Goal: Find specific page/section: Find specific page/section

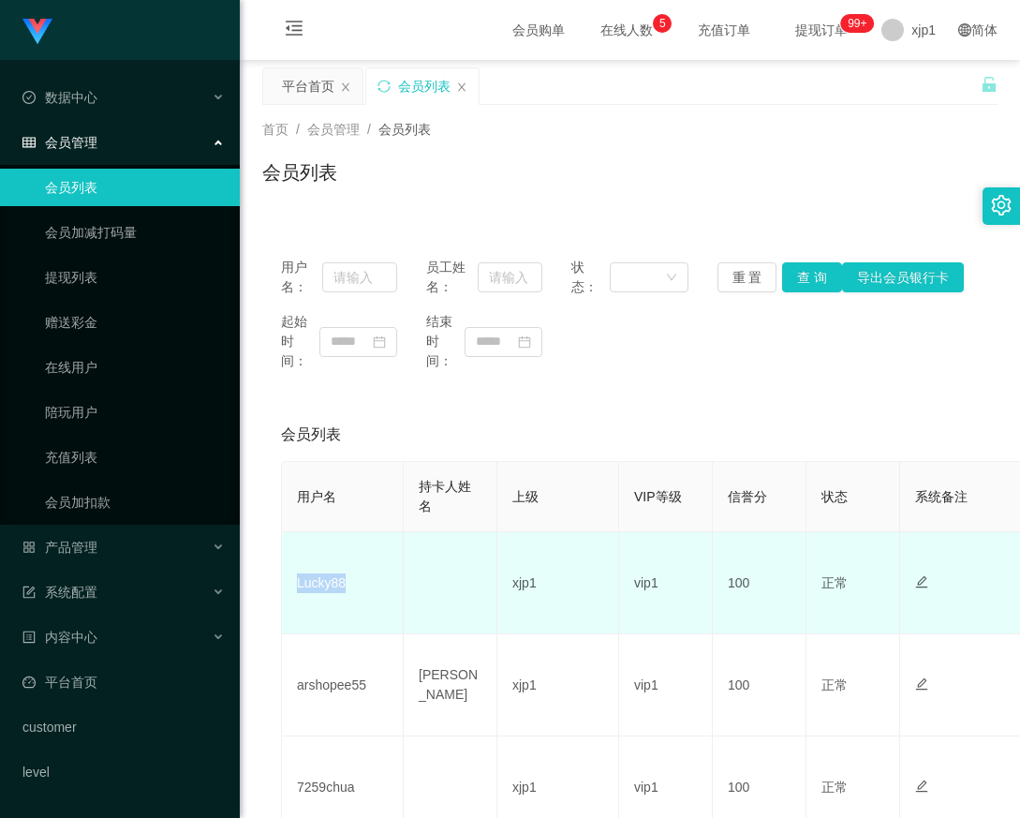
drag, startPoint x: 351, startPoint y: 588, endPoint x: 284, endPoint y: 593, distance: 67.6
click at [284, 593] on td "Lucky88" at bounding box center [343, 583] width 122 height 102
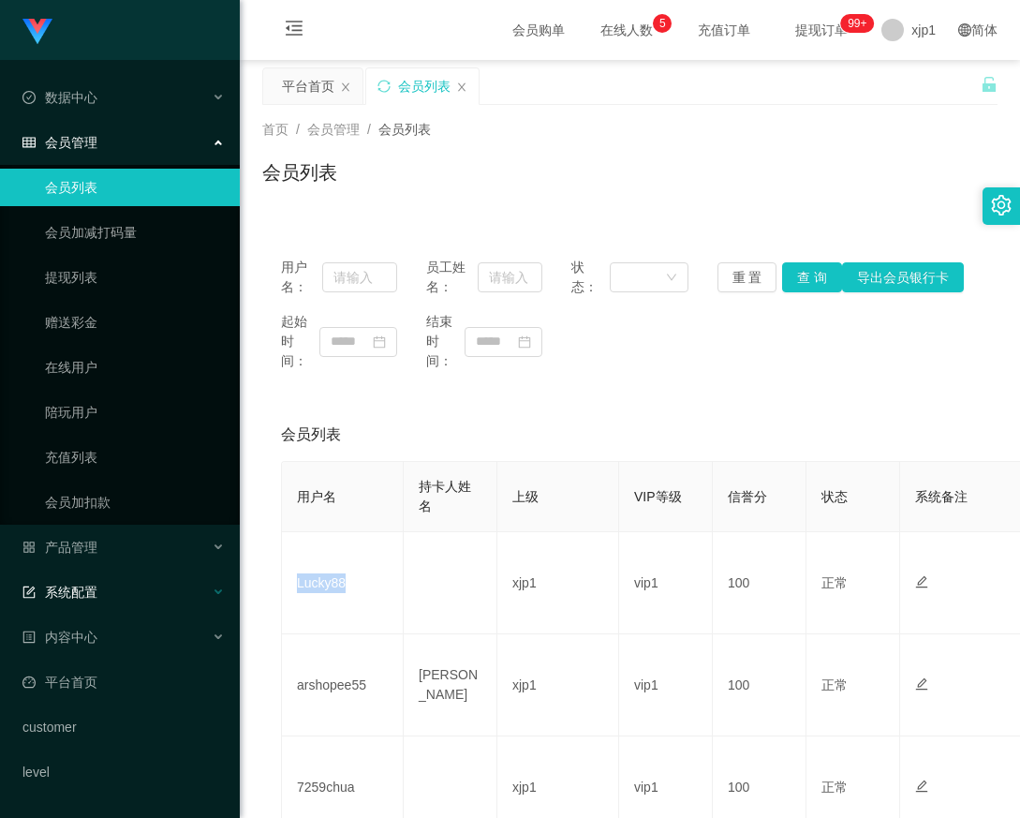
copy td "Lucky88"
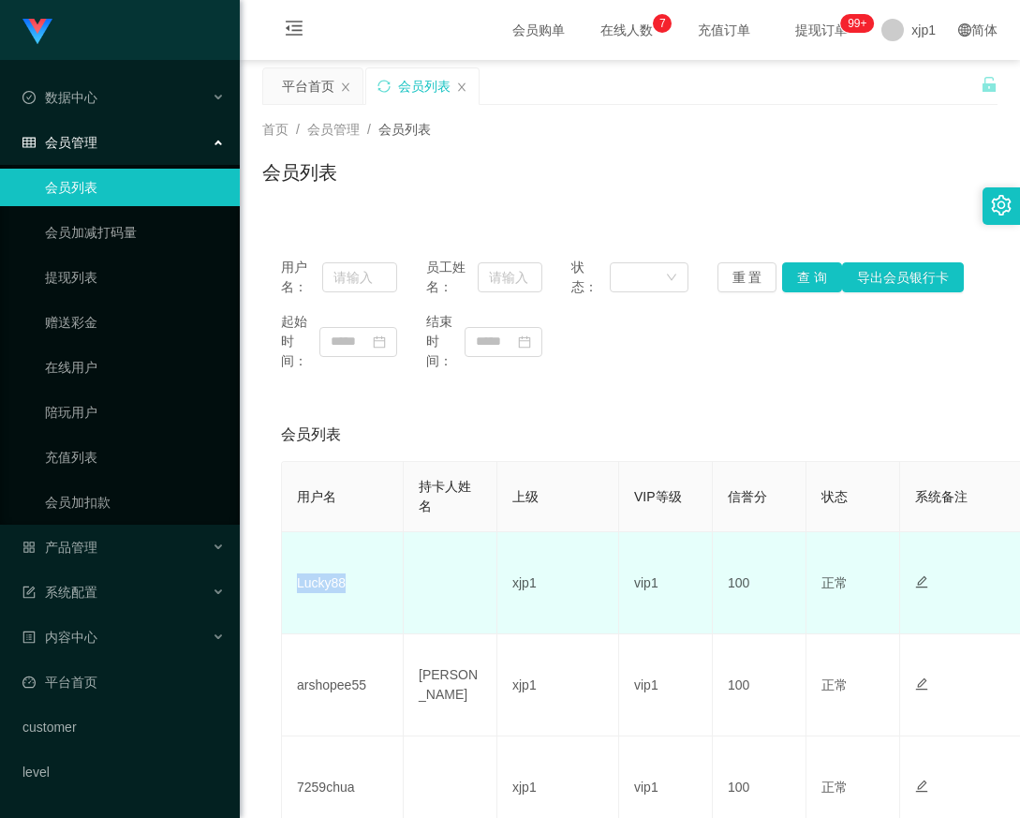
click at [356, 599] on td "Lucky88" at bounding box center [343, 583] width 122 height 102
drag, startPoint x: 328, startPoint y: 589, endPoint x: 299, endPoint y: 589, distance: 29.0
click at [299, 589] on td "Lucky88" at bounding box center [343, 583] width 122 height 102
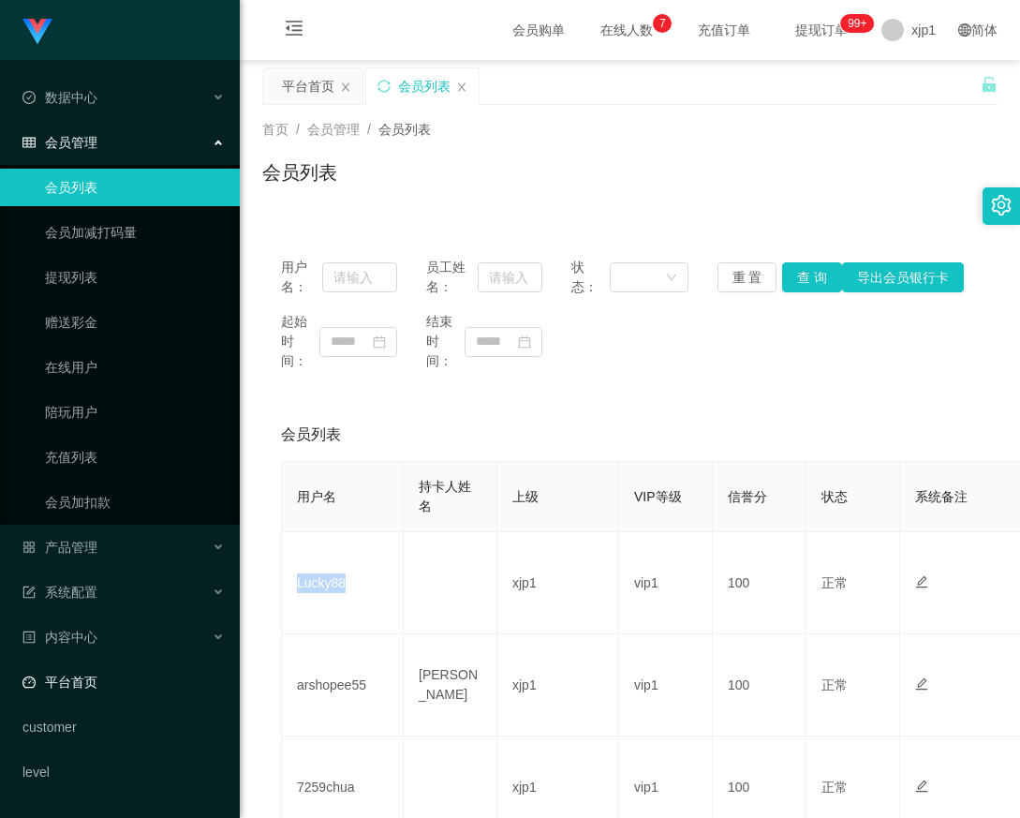
copy td "Lucky88"
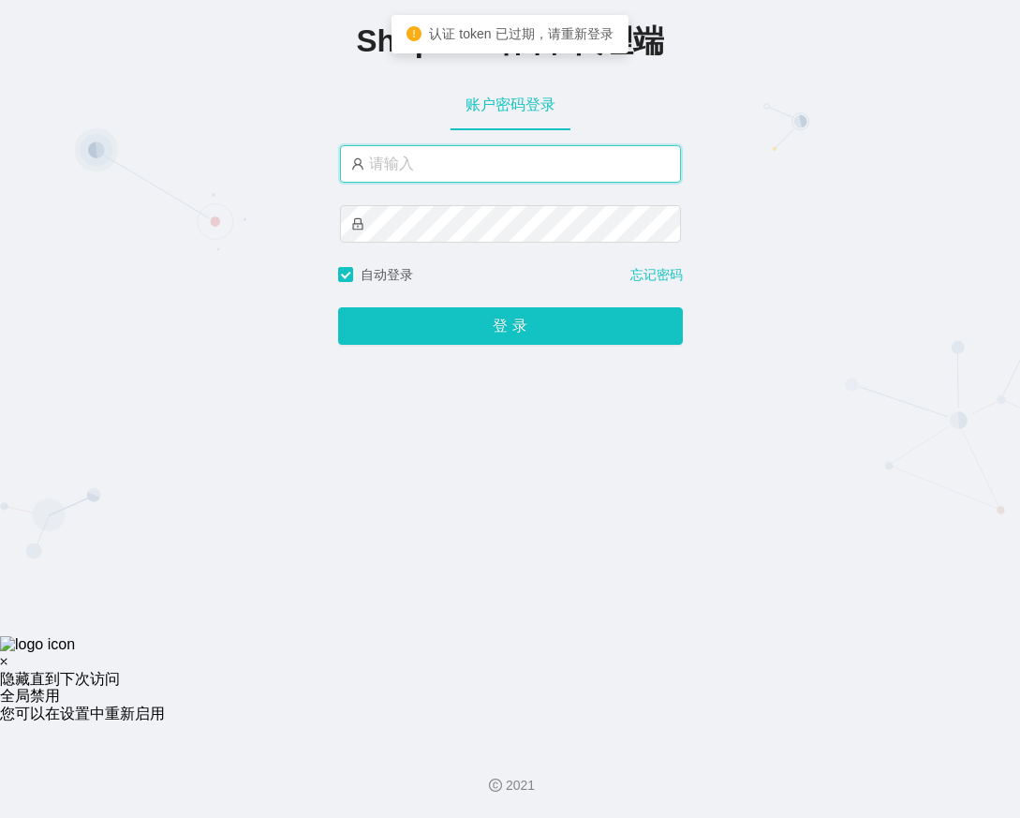
type input "xjp1"
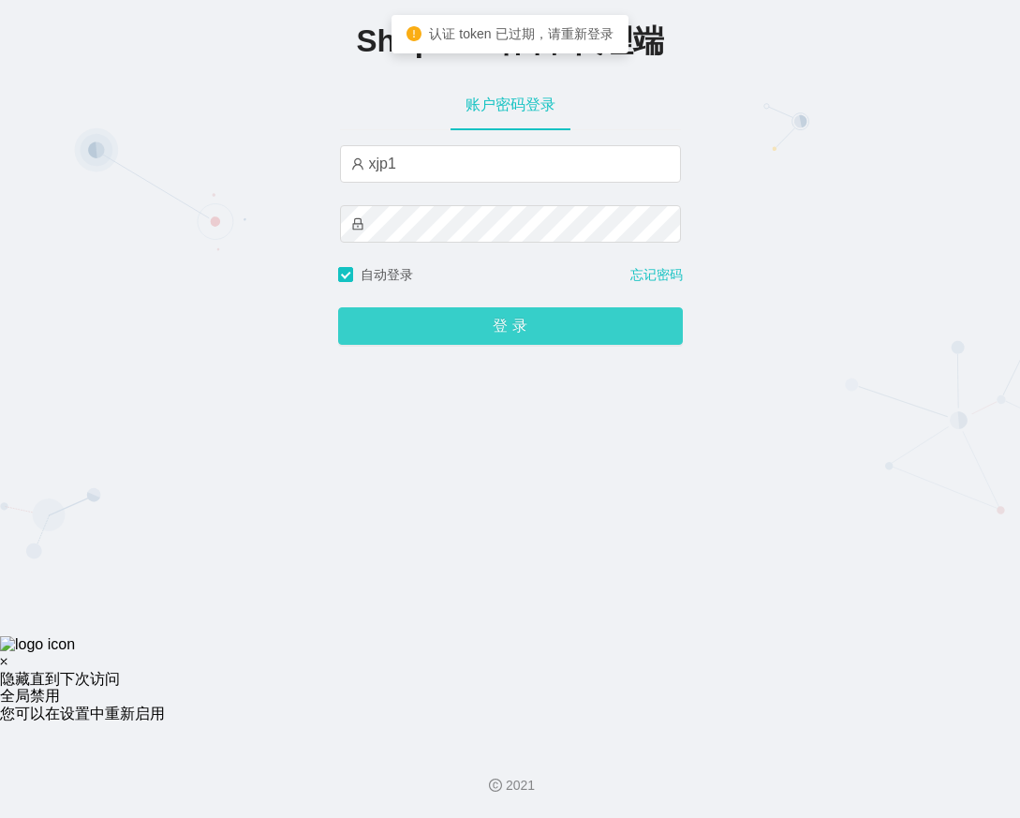
drag, startPoint x: 0, startPoint y: 0, endPoint x: 509, endPoint y: 322, distance: 602.1
click at [509, 322] on button "登 录" at bounding box center [510, 325] width 345 height 37
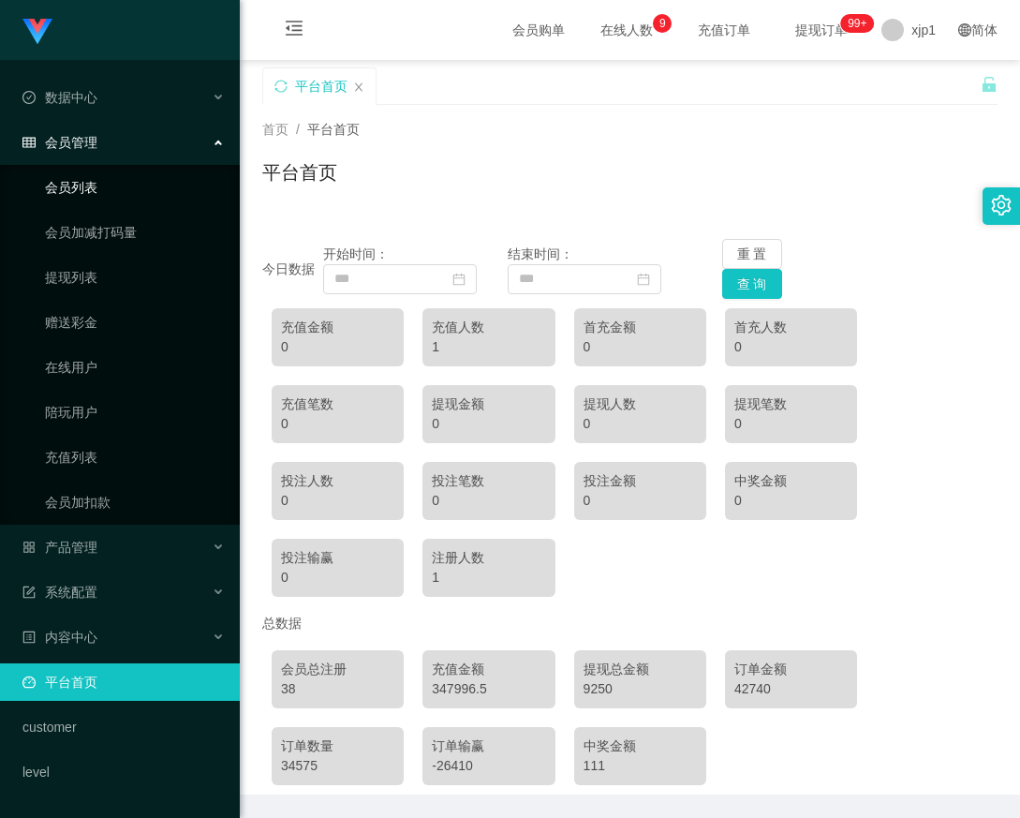
click at [126, 200] on link "会员列表" at bounding box center [135, 187] width 180 height 37
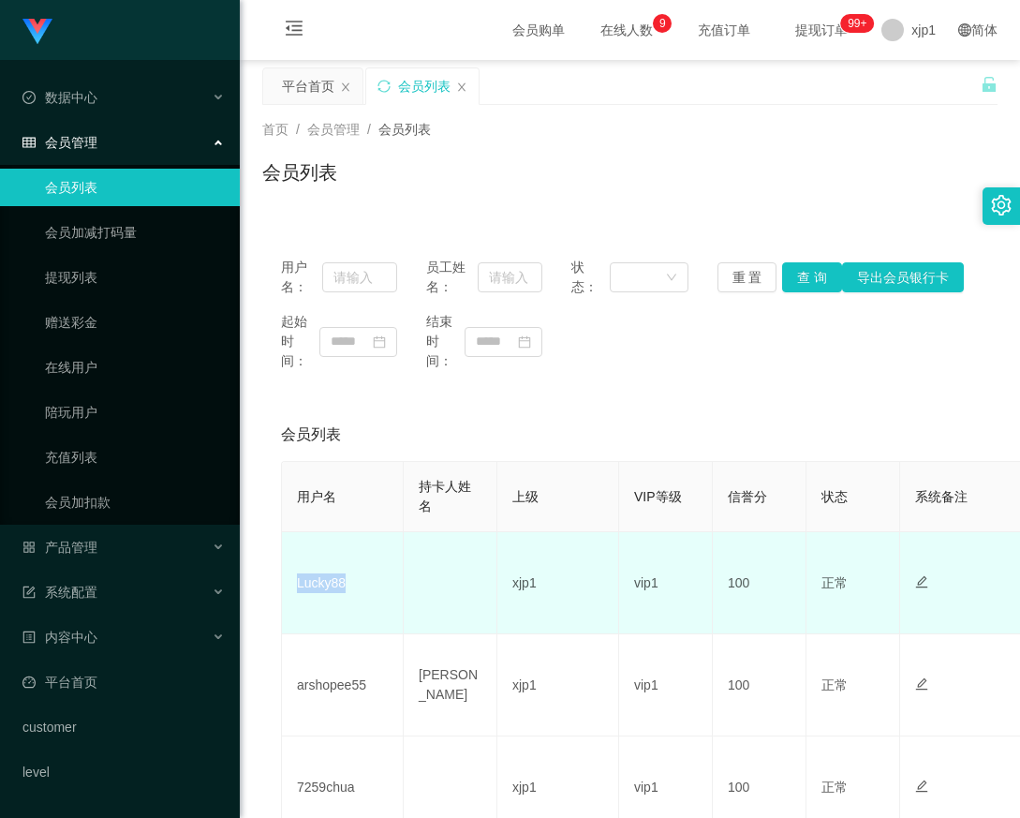
drag, startPoint x: 356, startPoint y: 591, endPoint x: 300, endPoint y: 594, distance: 56.3
click at [300, 594] on td "Lucky88" at bounding box center [343, 583] width 122 height 102
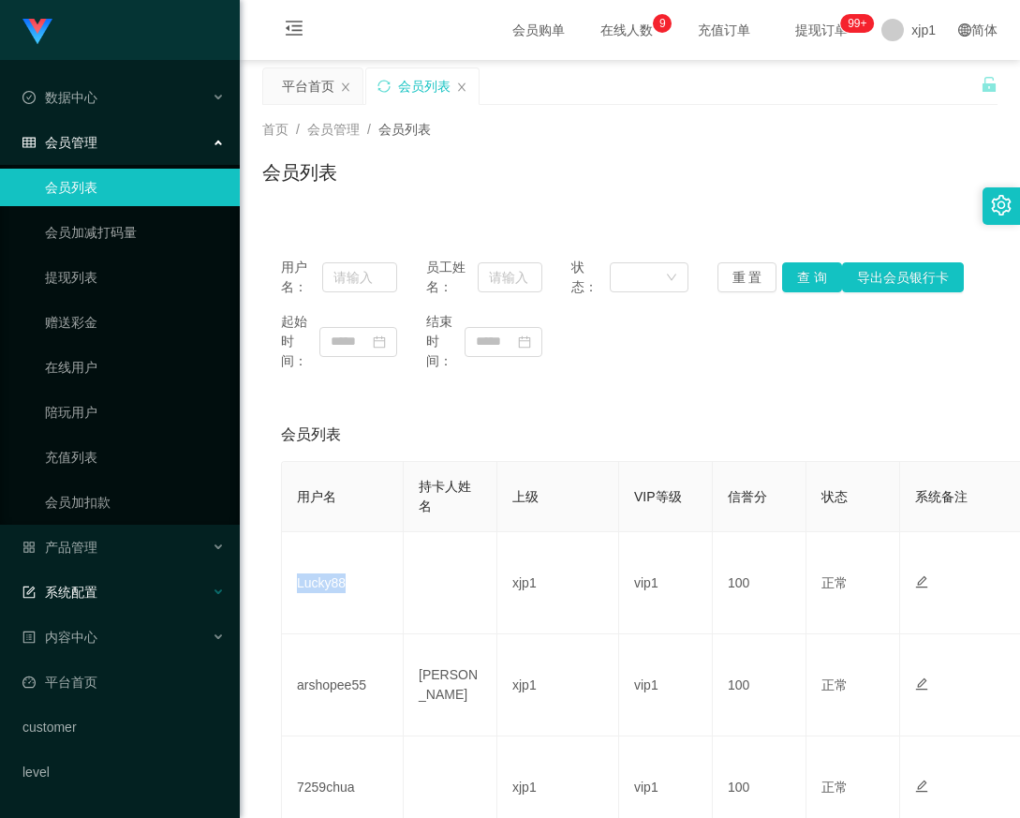
copy td "Lucky88"
